Goal: Information Seeking & Learning: Learn about a topic

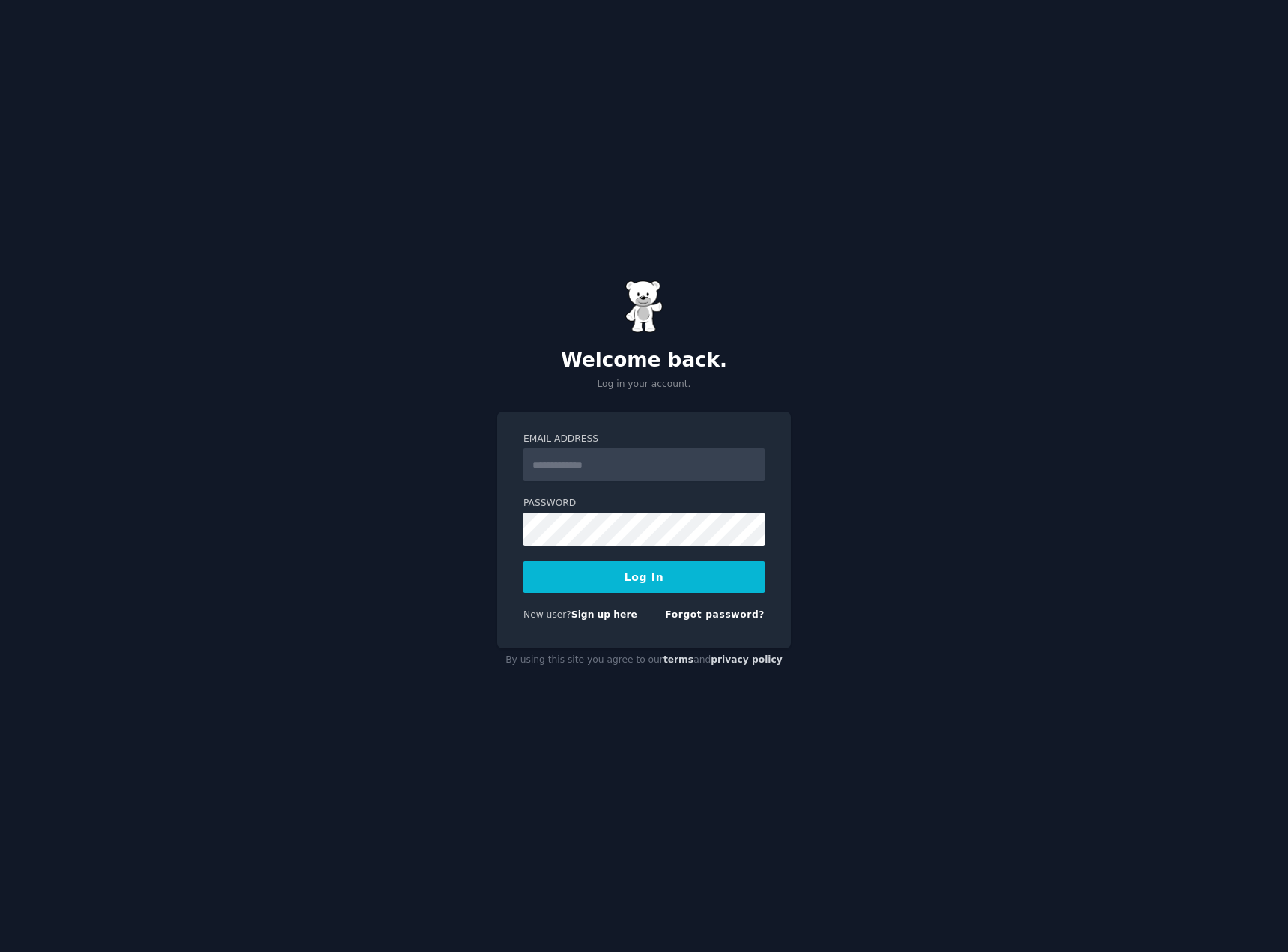
click at [640, 467] on input "Email Address" at bounding box center [644, 465] width 242 height 33
type input "**********"
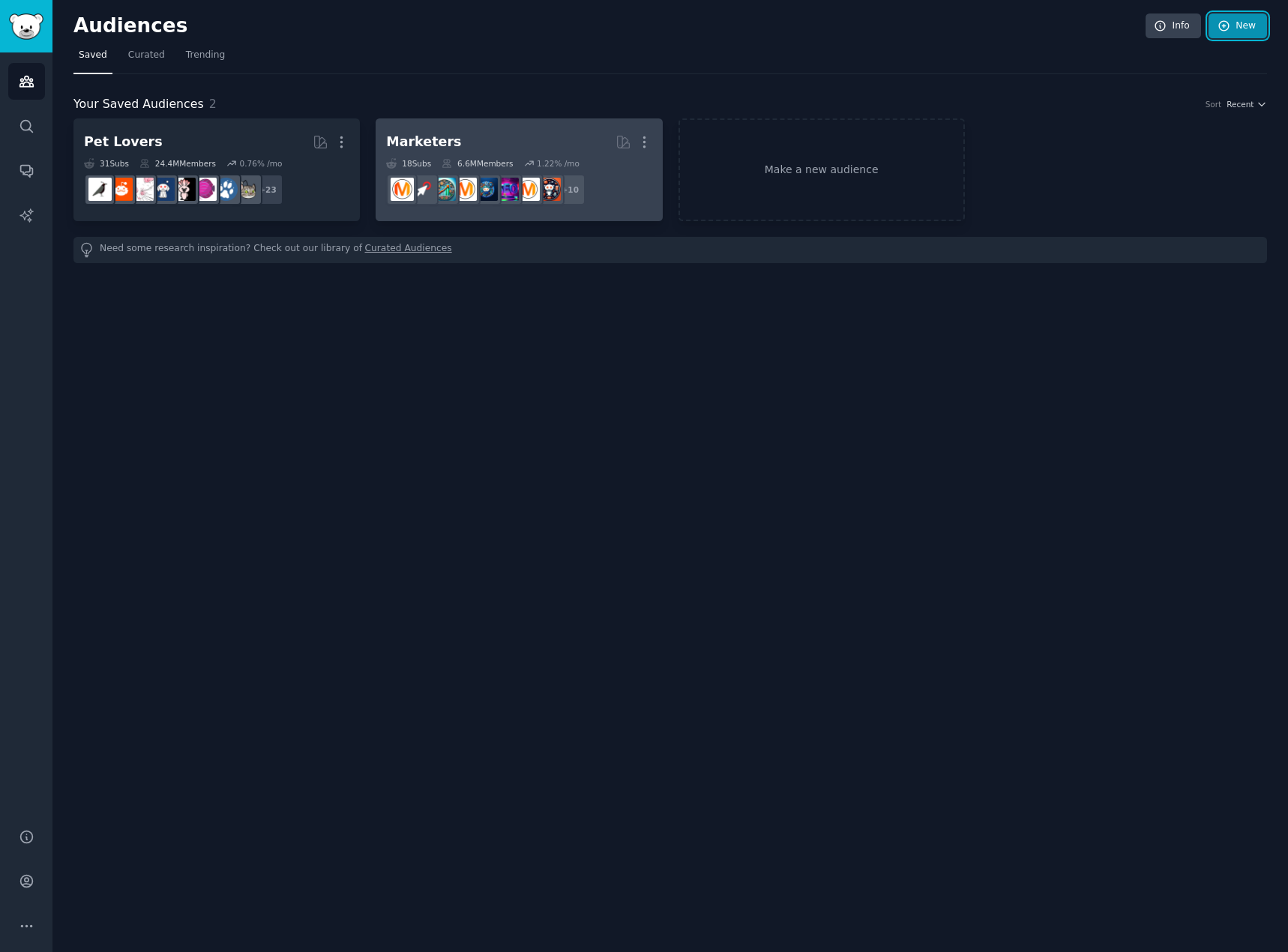
click at [1228, 26] on icon at bounding box center [1224, 27] width 14 height 14
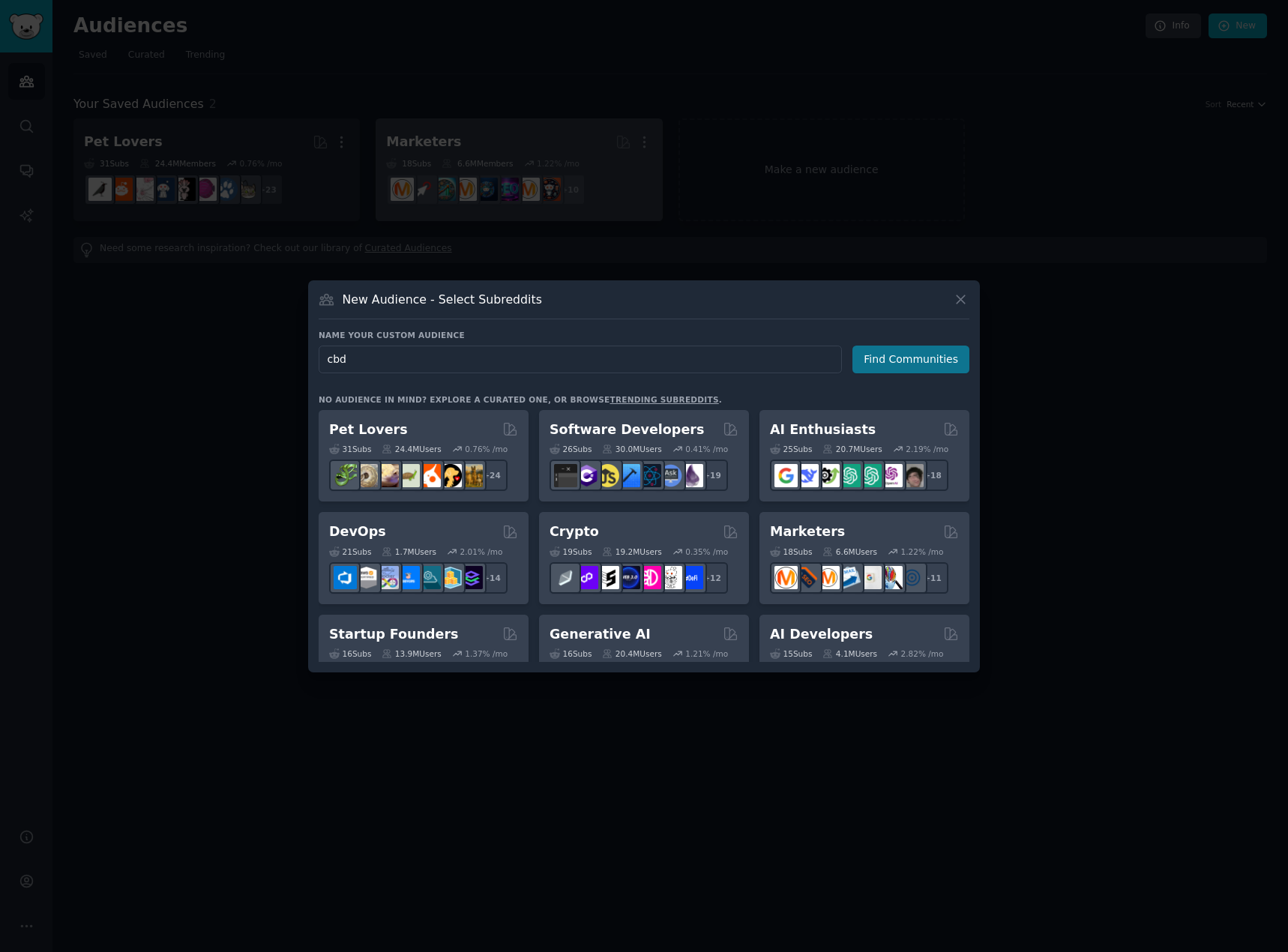
type input "cbd"
click at [914, 363] on button "Find Communities" at bounding box center [911, 360] width 117 height 28
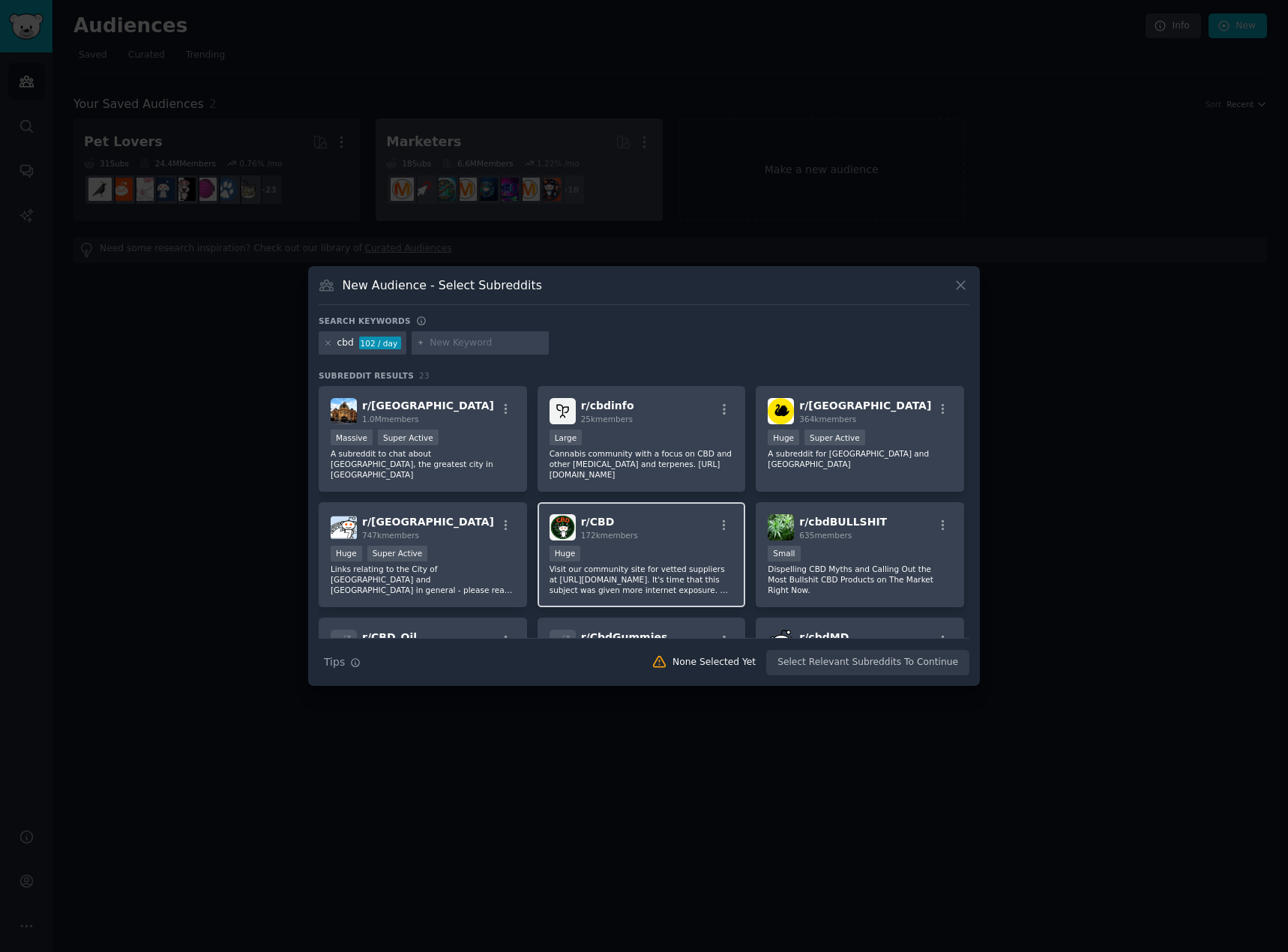
click at [701, 518] on div "r/ CBD 172k members" at bounding box center [642, 527] width 185 height 26
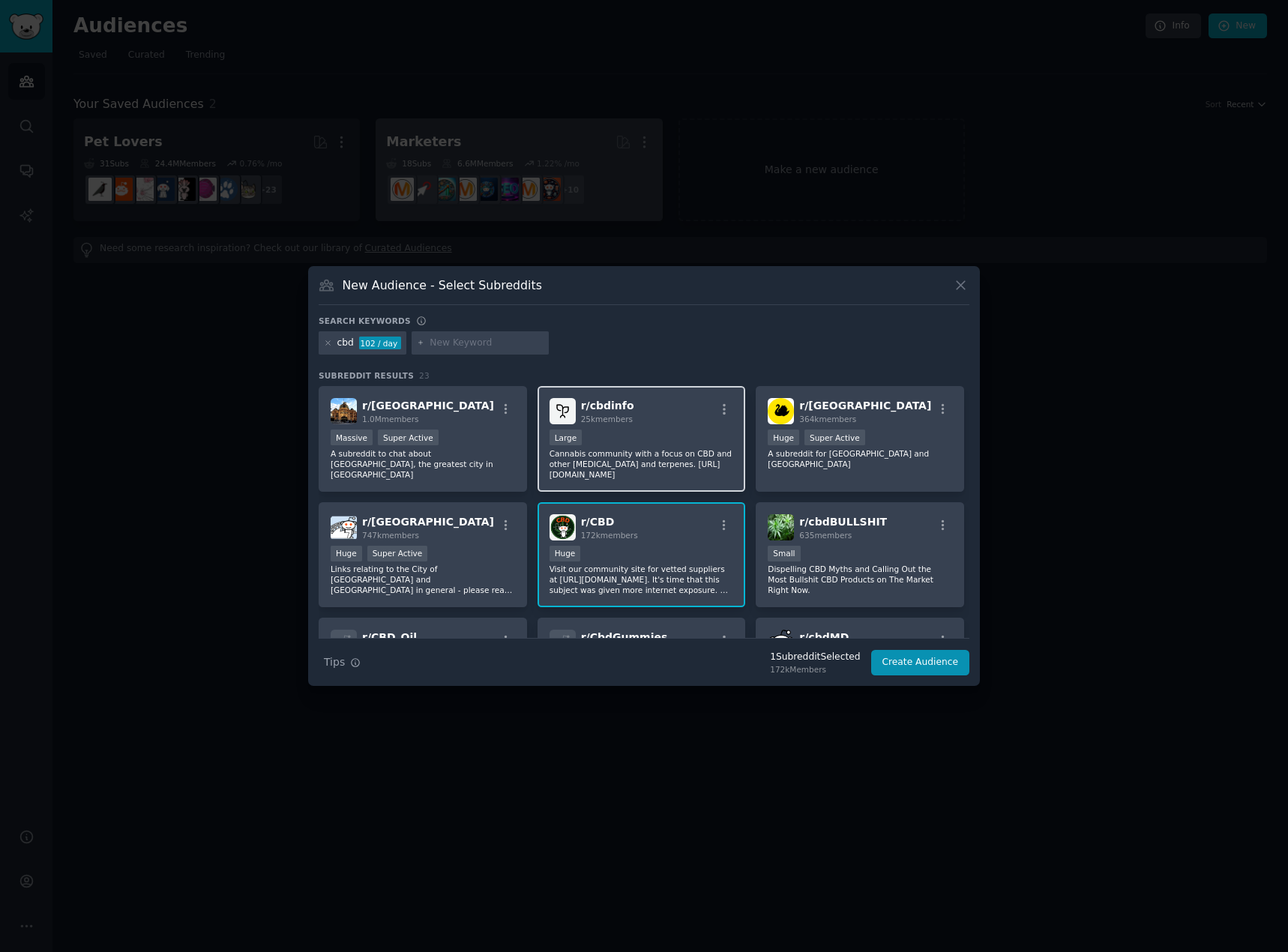
click at [693, 429] on div "r/ cbdinfo 25k members Large Cannabis community with a focus on CBD and other c…" at bounding box center [642, 439] width 209 height 106
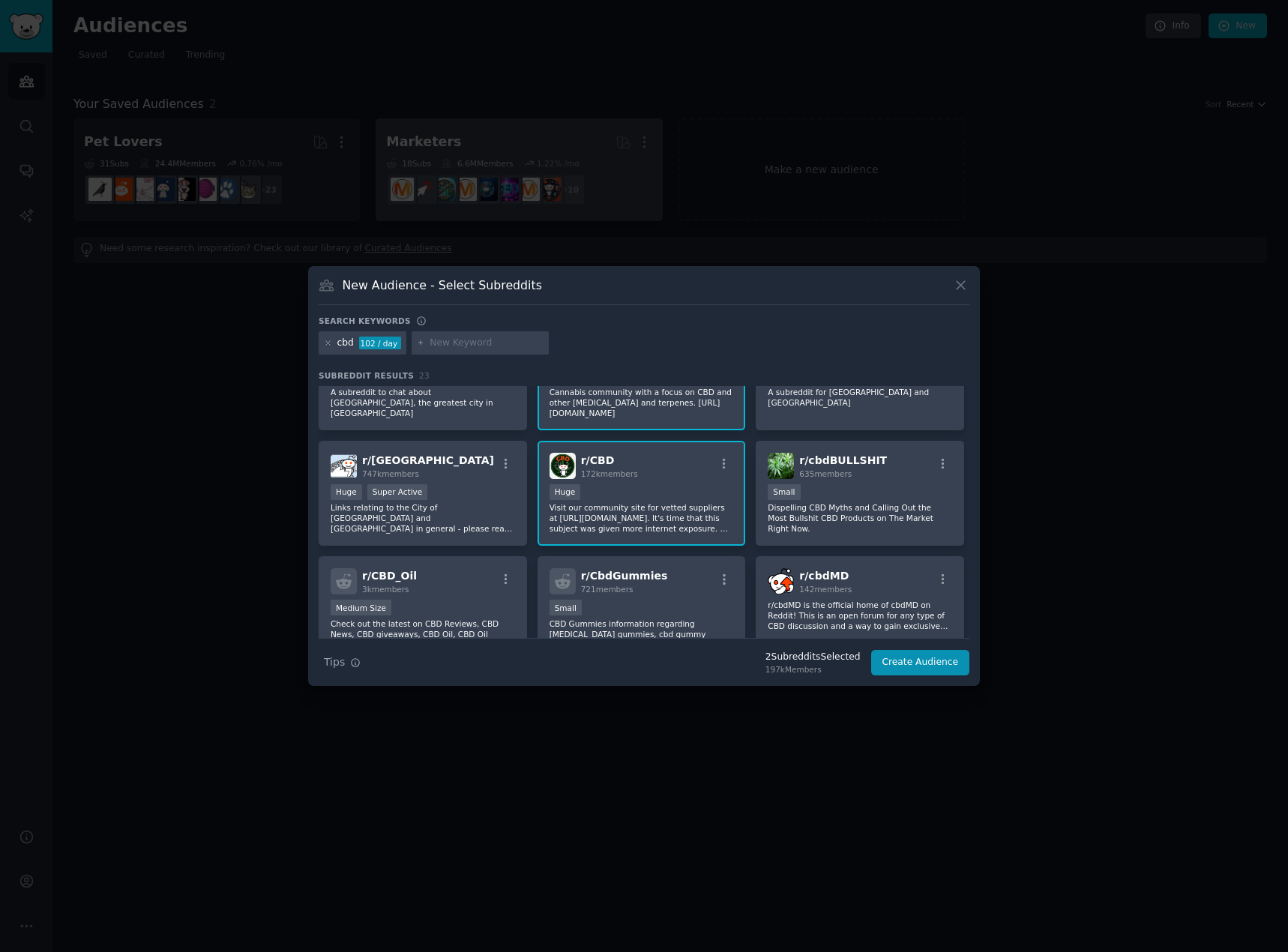
scroll to position [75, 0]
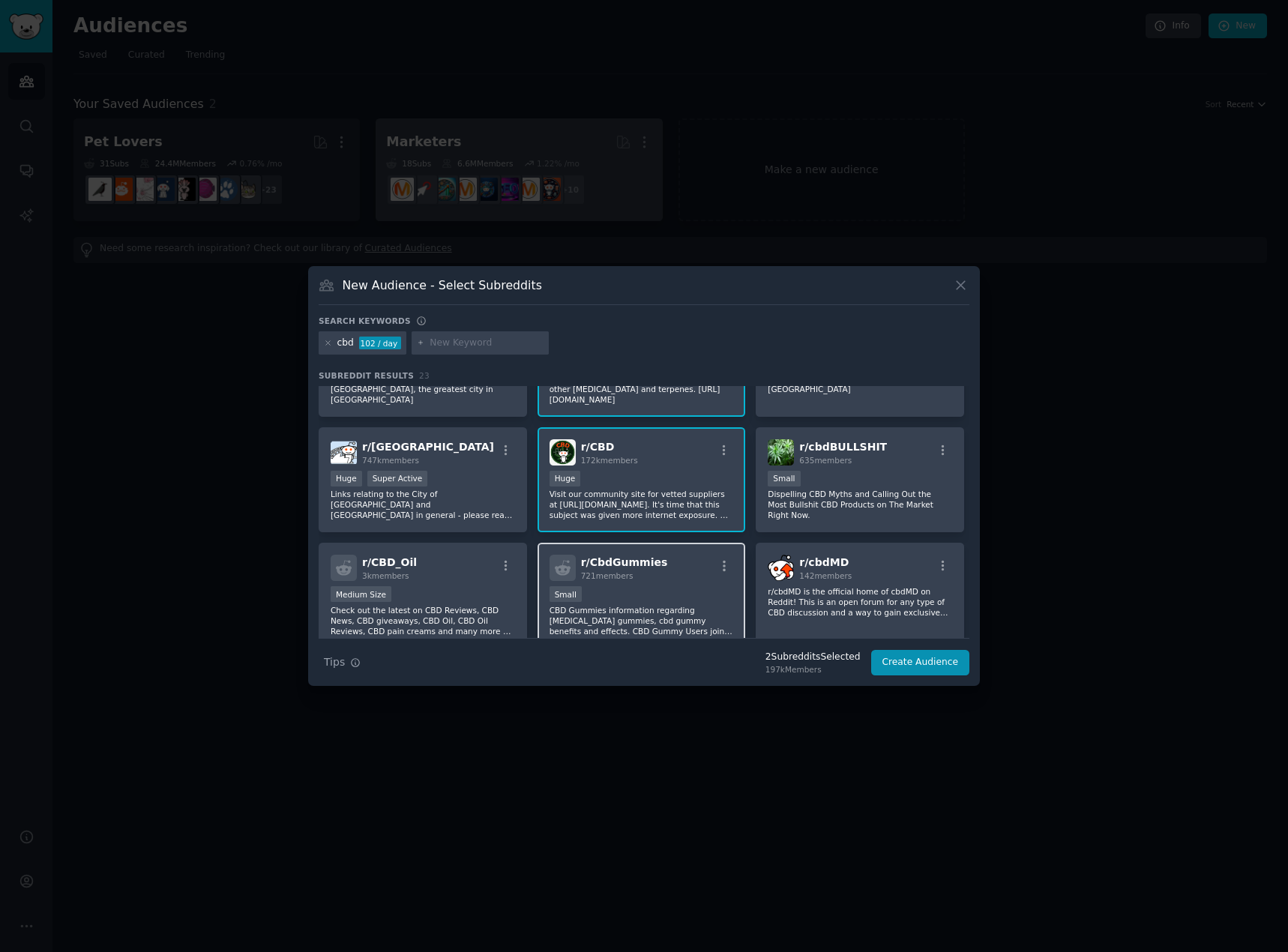
click at [688, 586] on div "Small" at bounding box center [642, 596] width 185 height 19
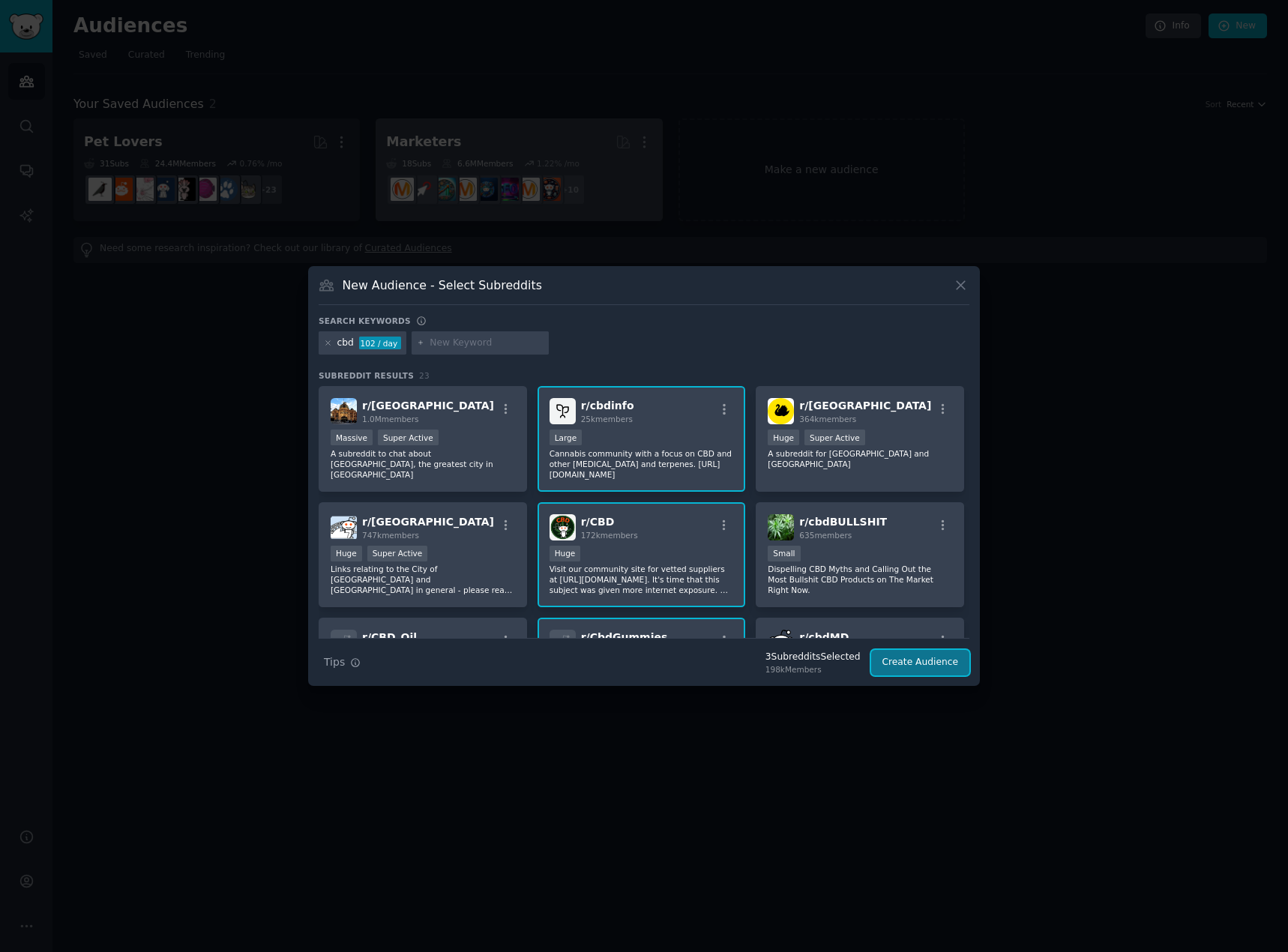
click at [927, 666] on button "Create Audience" at bounding box center [920, 662] width 99 height 26
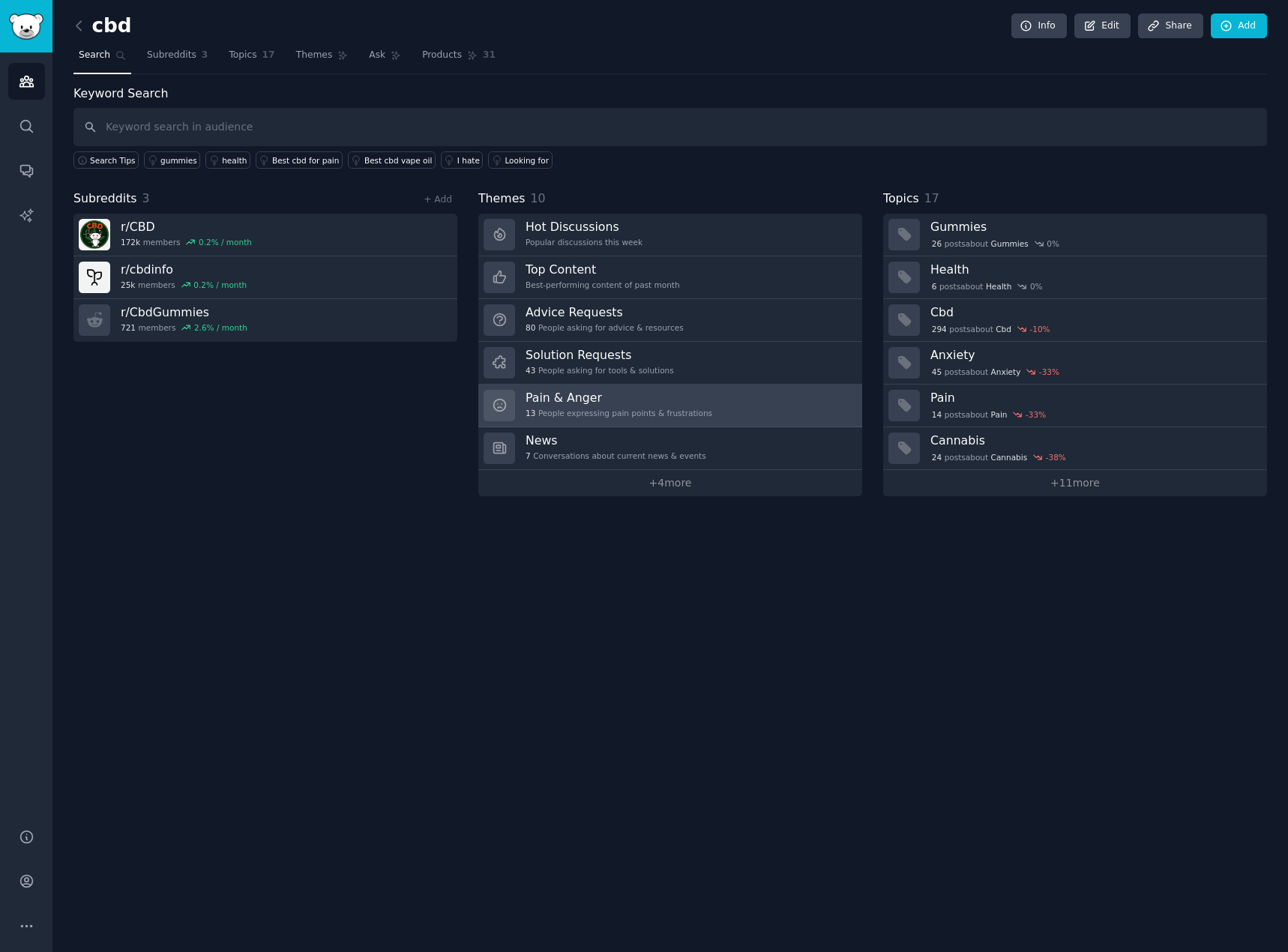
click at [770, 404] on link "Pain & Anger 13 People expressing pain points & frustrations" at bounding box center [669, 406] width 384 height 43
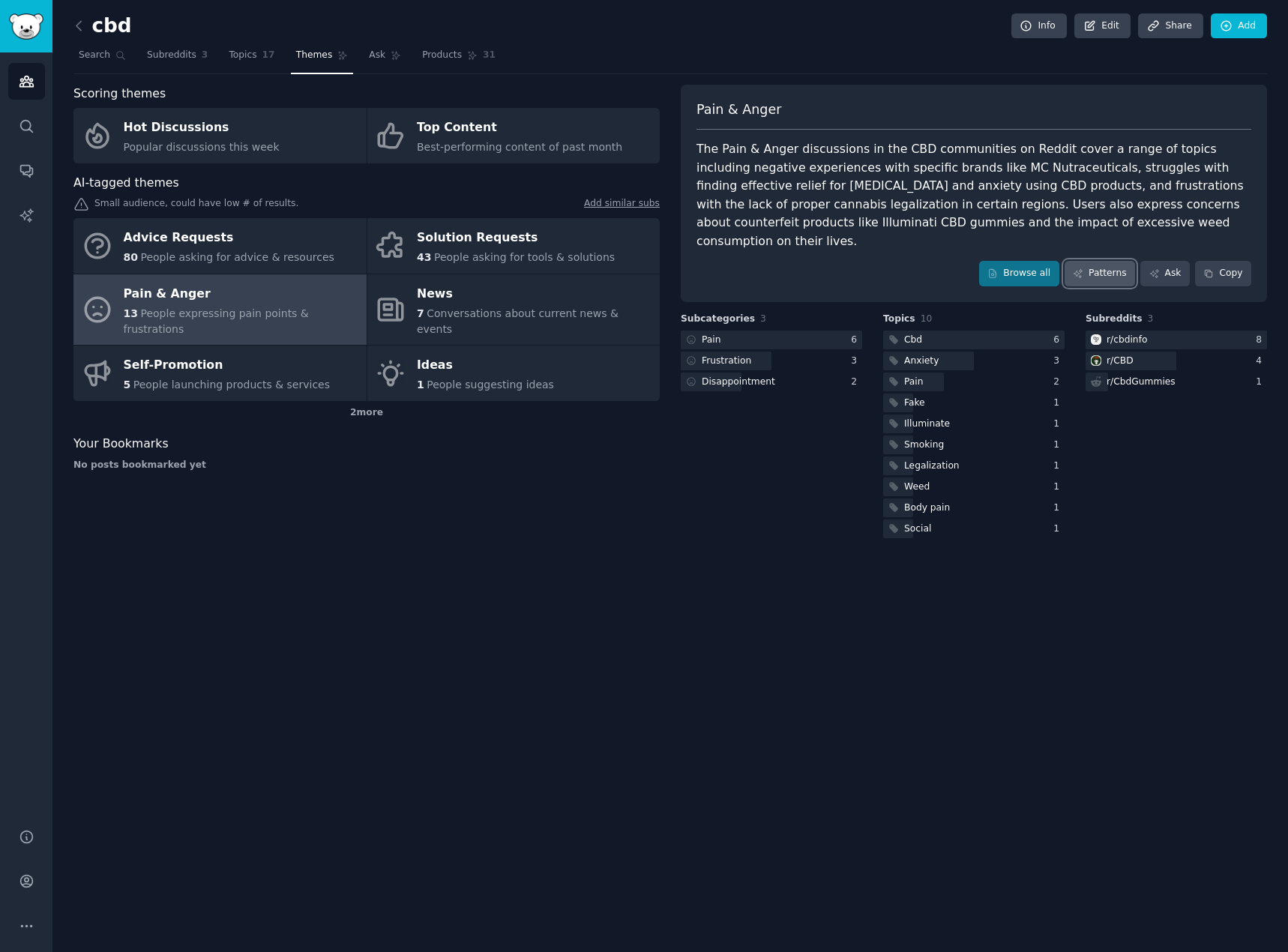
click at [1128, 260] on link "Patterns" at bounding box center [1100, 273] width 71 height 26
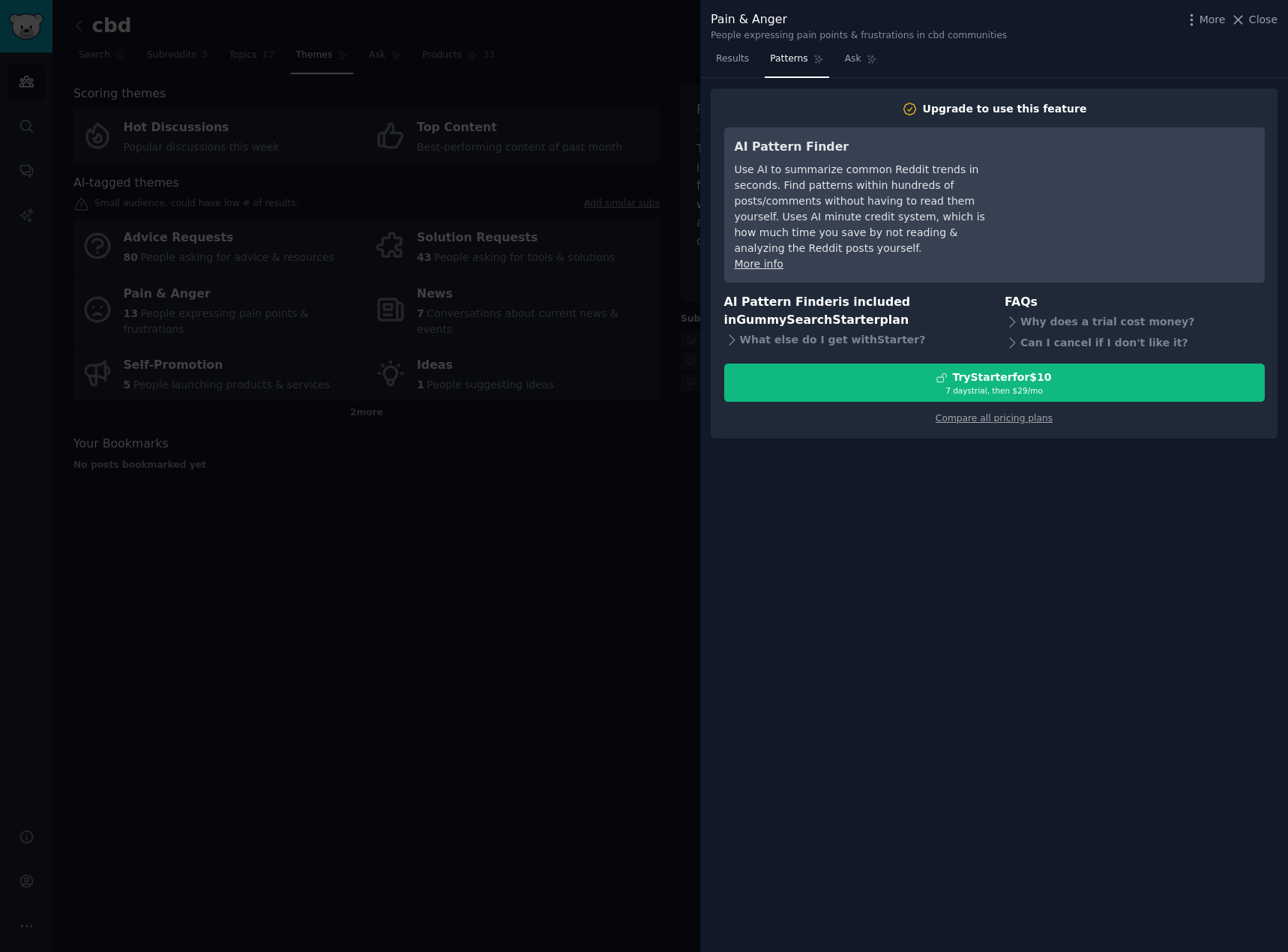
click at [568, 238] on div at bounding box center [644, 476] width 1288 height 952
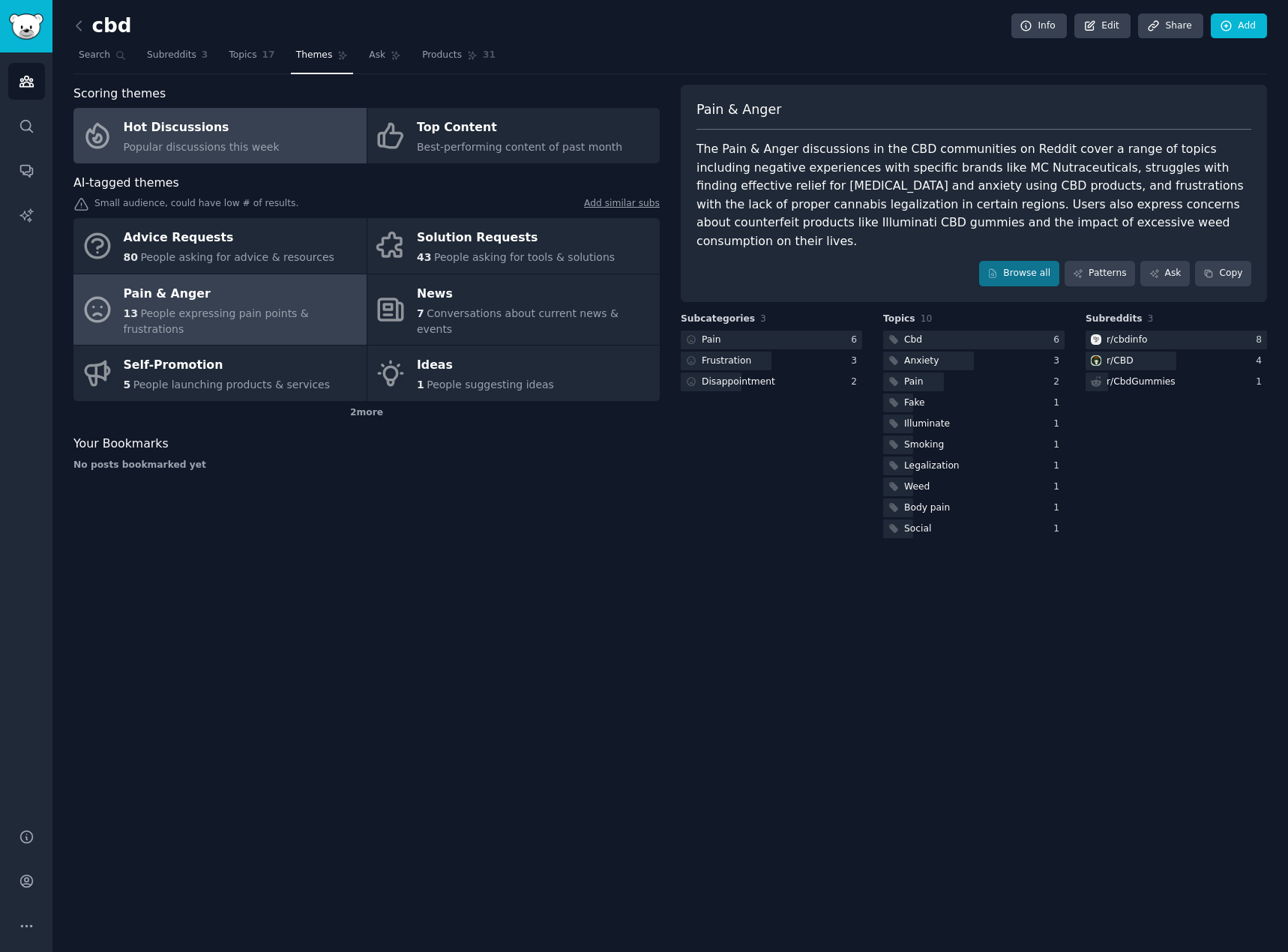
click at [229, 147] on span "Popular discussions this week" at bounding box center [201, 147] width 156 height 12
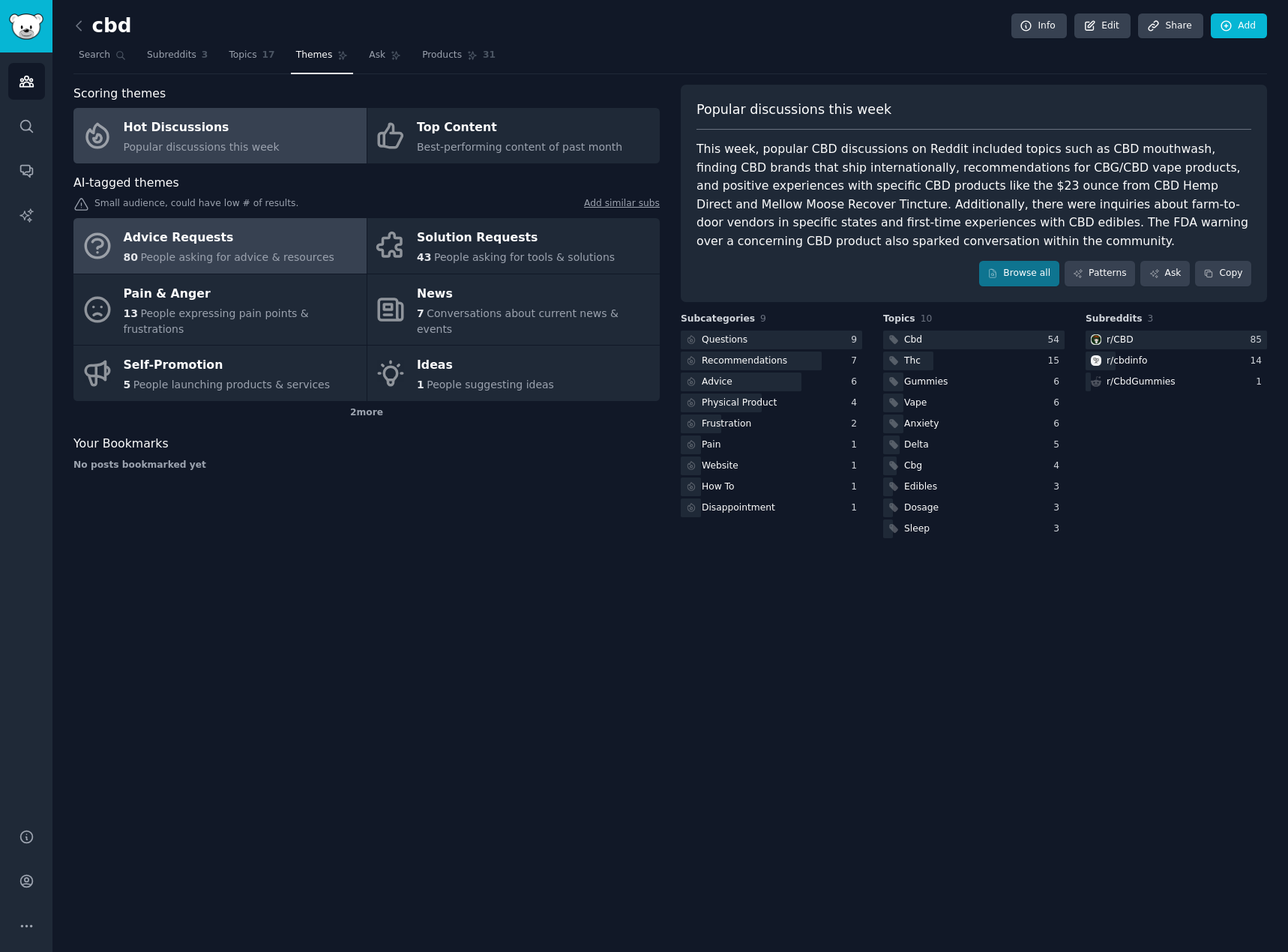
click at [322, 243] on link "Advice Requests 80 People asking for advice & resources" at bounding box center [220, 246] width 293 height 55
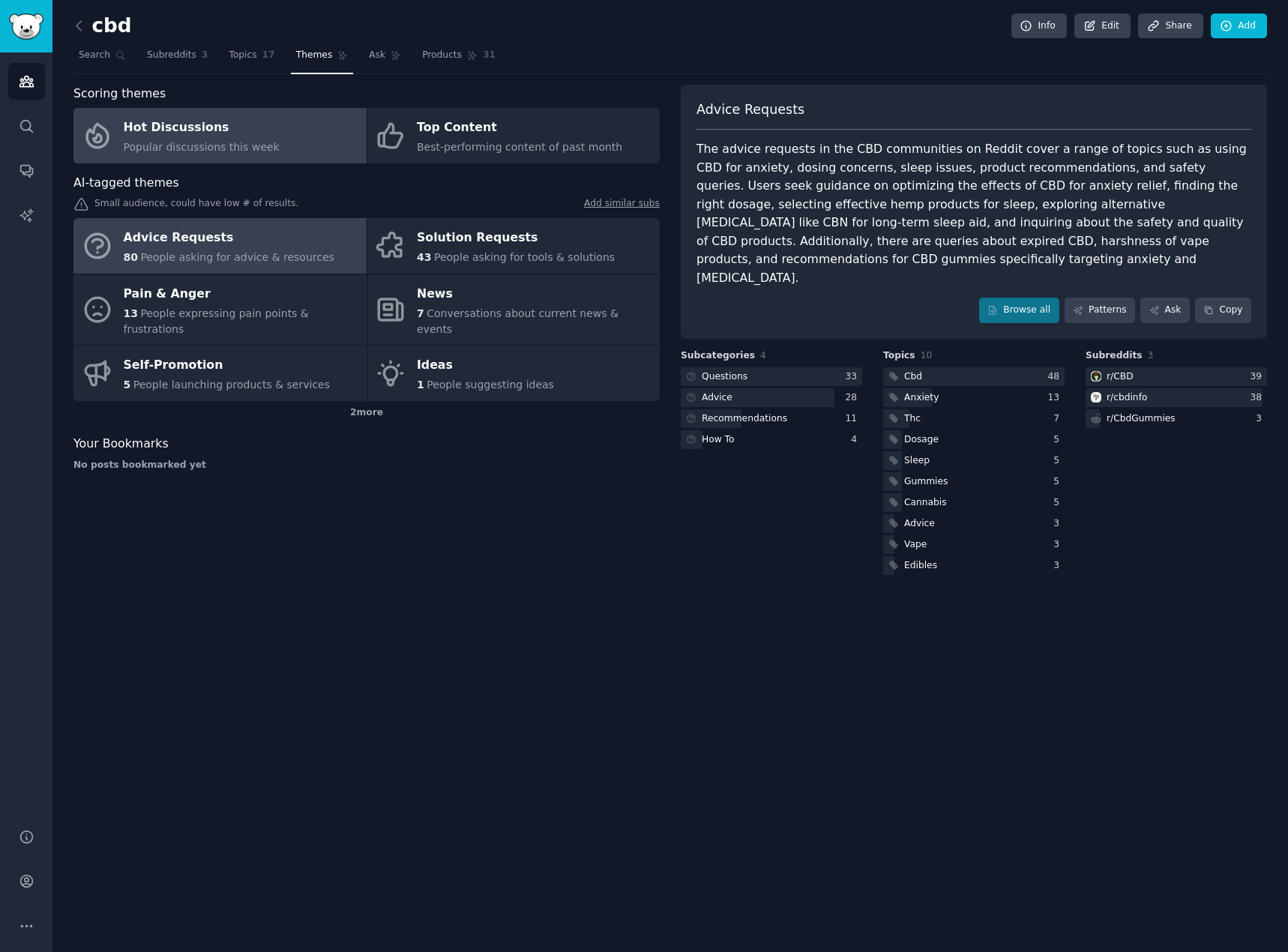
click at [268, 141] on link "Hot Discussions Popular discussions this week" at bounding box center [220, 135] width 293 height 55
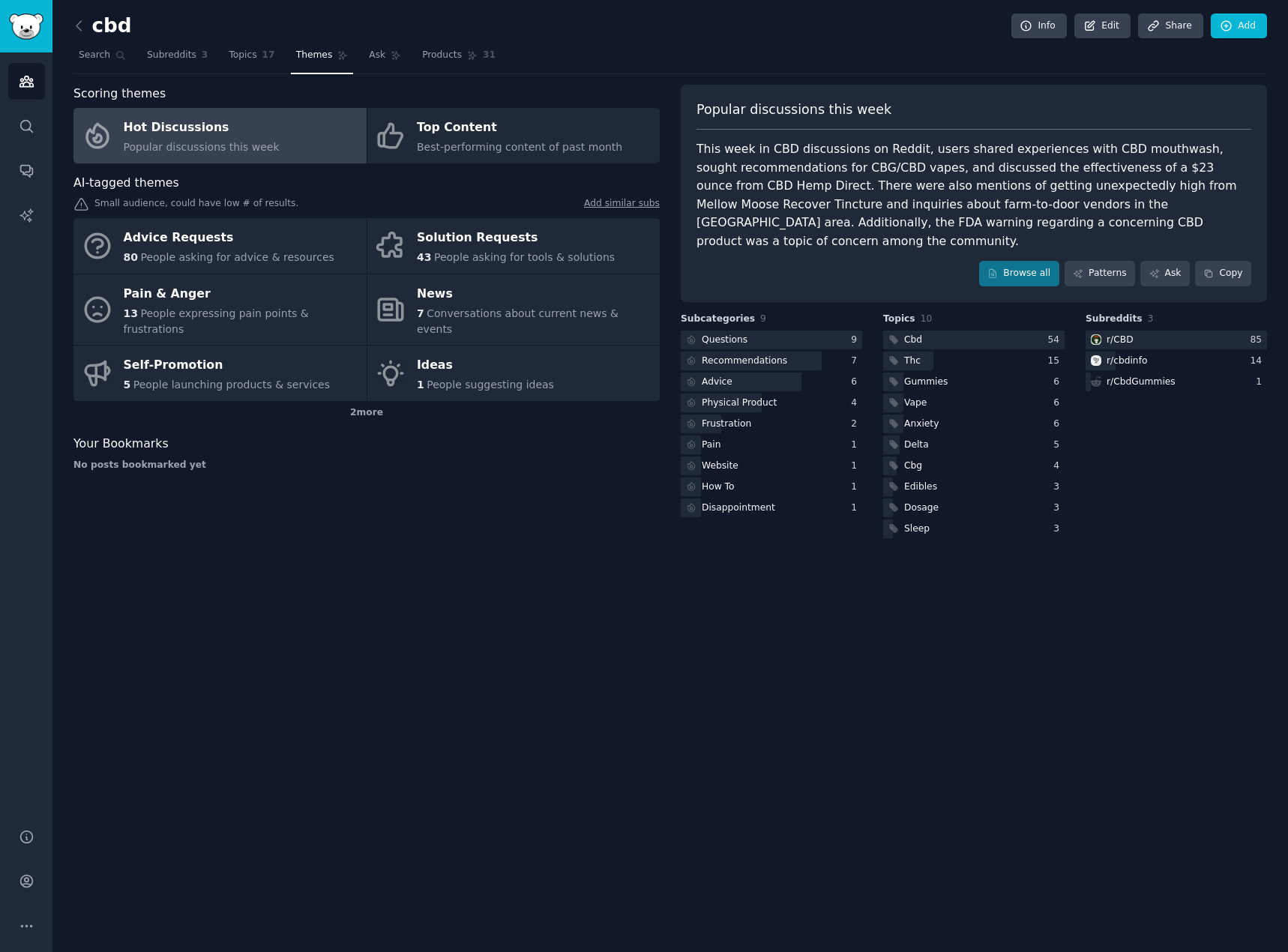
click at [790, 180] on div "This week in CBD discussions on Reddit, users shared experiences with CBD mouth…" at bounding box center [973, 196] width 555 height 110
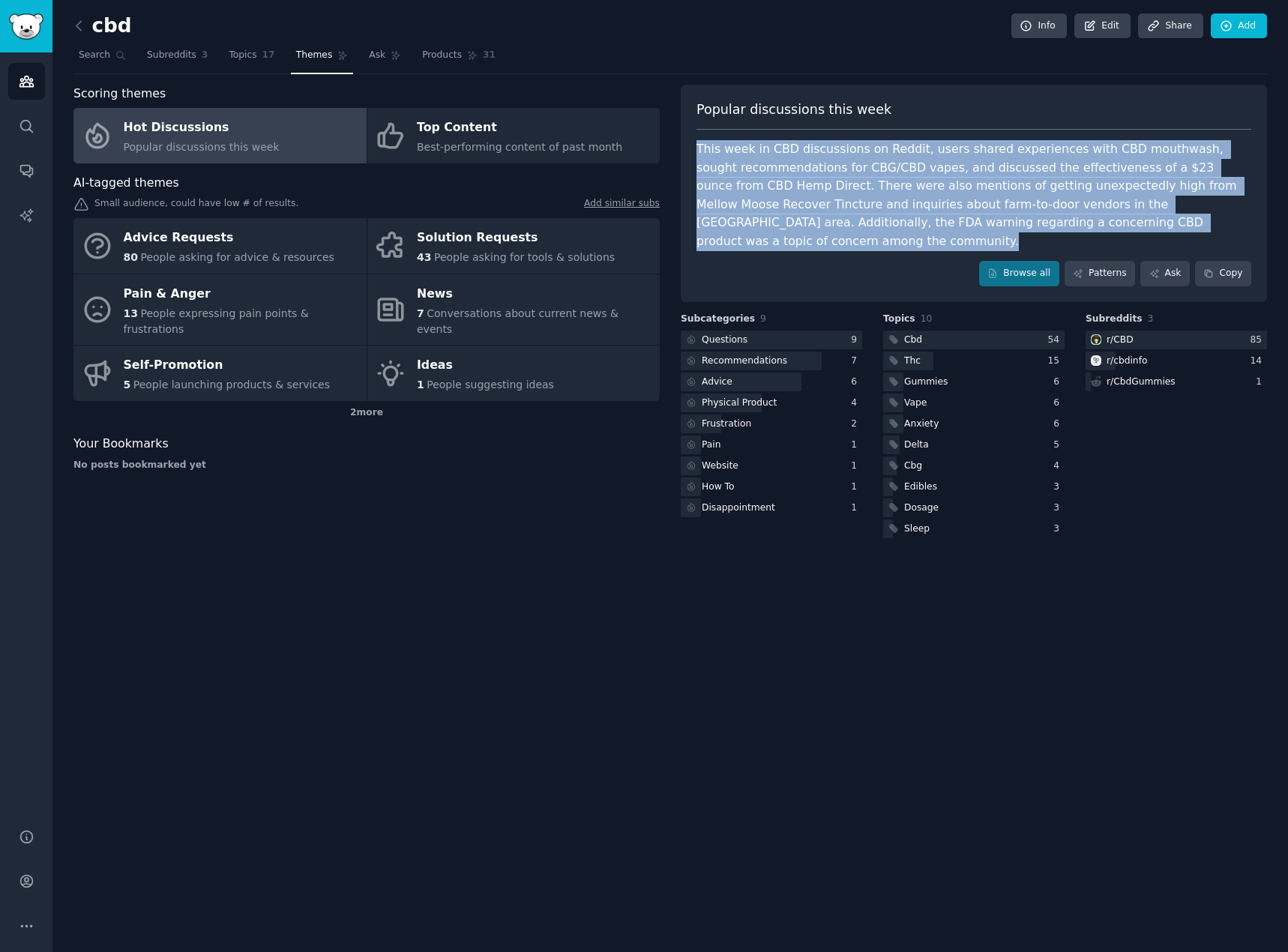
click at [790, 180] on div "This week in CBD discussions on Reddit, users shared experiences with CBD mouth…" at bounding box center [973, 196] width 555 height 110
